Goal: Task Accomplishment & Management: Use online tool/utility

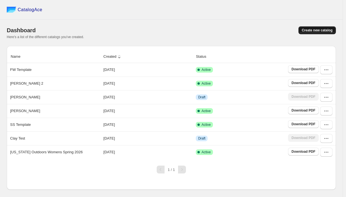
click at [312, 31] on span "Create new catalog" at bounding box center [316, 30] width 31 height 4
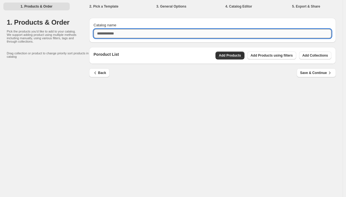
click at [149, 36] on input "Catalog name" at bounding box center [213, 33] width 238 height 9
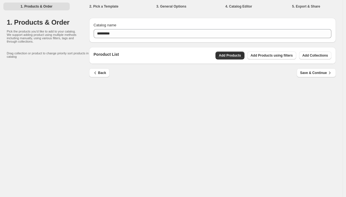
click at [215, 101] on div "1. Products & Order 2. Pick a Template 3. General Options 4. Catalog Editor 5. …" at bounding box center [171, 98] width 342 height 197
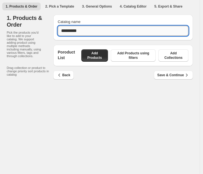
click at [130, 36] on input "*********" at bounding box center [123, 31] width 131 height 10
type input "*********"
click at [83, 95] on div "1. Products & Order 2. Pick a Template 3. General Options 4. Catalog Editor 5. …" at bounding box center [100, 87] width 200 height 174
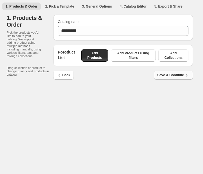
click at [169, 78] on span "Save & Continue" at bounding box center [174, 75] width 32 height 6
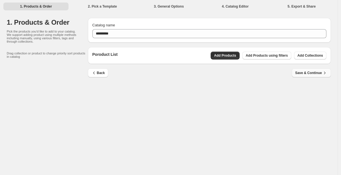
click at [300, 76] on button "Save & Continue" at bounding box center [311, 73] width 39 height 9
click at [232, 57] on span "Add Products" at bounding box center [225, 55] width 22 height 4
click at [220, 55] on span "Add Products" at bounding box center [225, 55] width 22 height 4
click at [303, 55] on span "Add Collections" at bounding box center [311, 55] width 26 height 4
click at [255, 56] on span "Add Products using filters" at bounding box center [267, 55] width 42 height 4
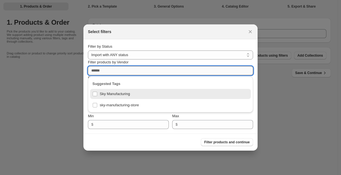
click at [142, 72] on input "Filter products by Vendor" at bounding box center [170, 70] width 165 height 9
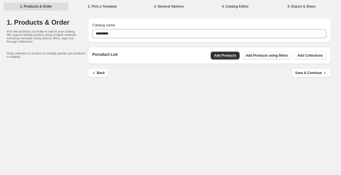
click at [258, 56] on span "Add Products using filters" at bounding box center [267, 55] width 42 height 4
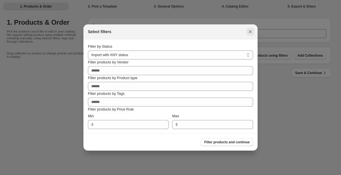
click at [249, 33] on icon ":r16:" at bounding box center [250, 31] width 3 height 3
